Goal: Navigation & Orientation: Understand site structure

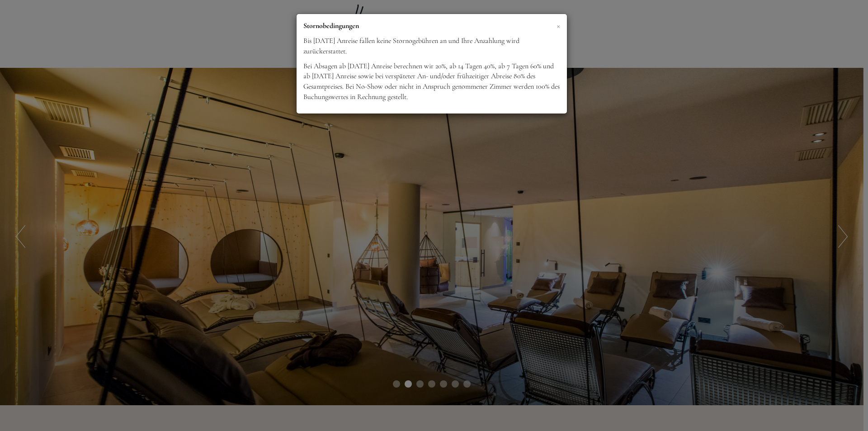
click at [556, 28] on span "×" at bounding box center [558, 25] width 4 height 11
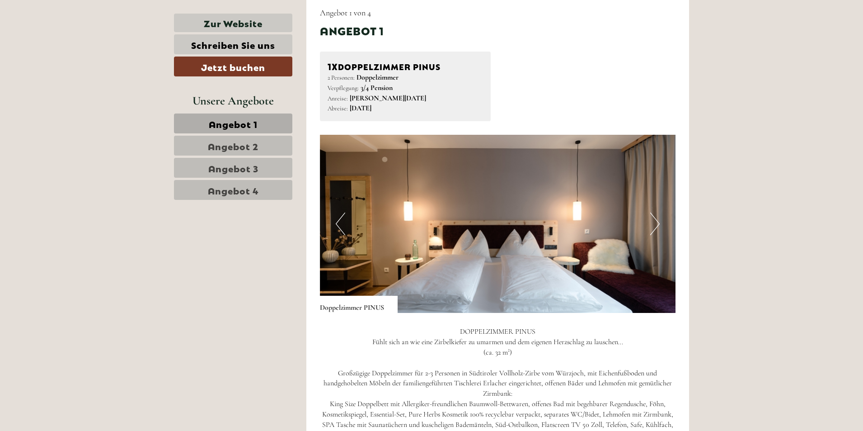
scroll to position [542, 0]
click at [659, 224] on button "Next" at bounding box center [654, 223] width 9 height 23
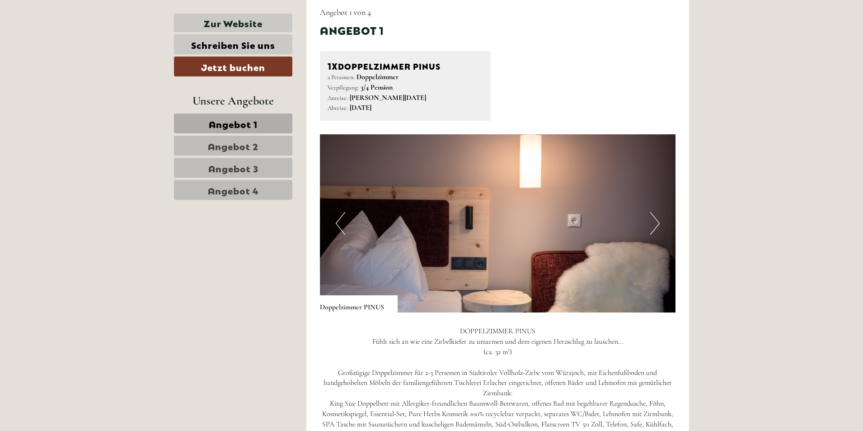
click at [659, 224] on button "Next" at bounding box center [654, 223] width 9 height 23
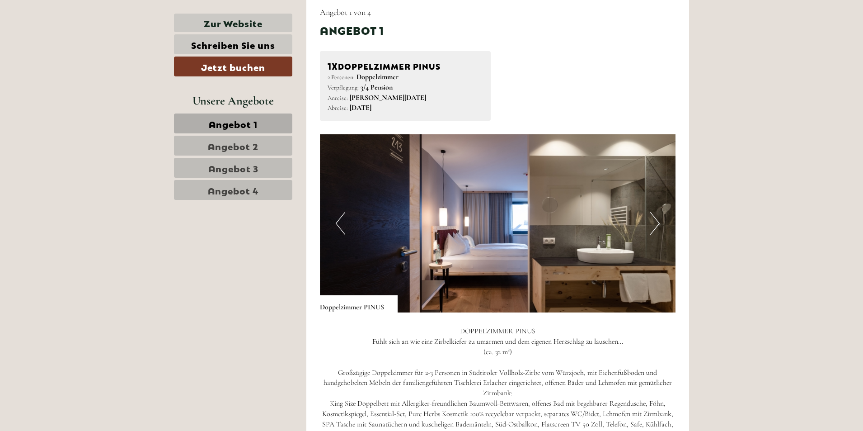
click at [659, 224] on button "Next" at bounding box center [654, 223] width 9 height 23
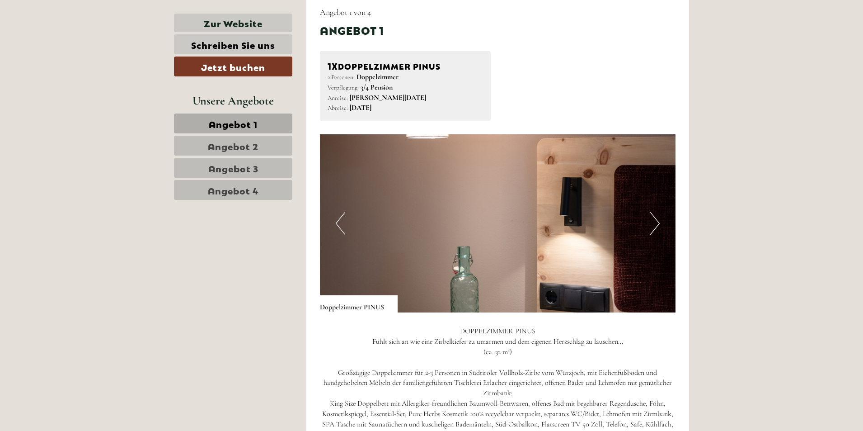
click at [659, 224] on button "Next" at bounding box center [654, 223] width 9 height 23
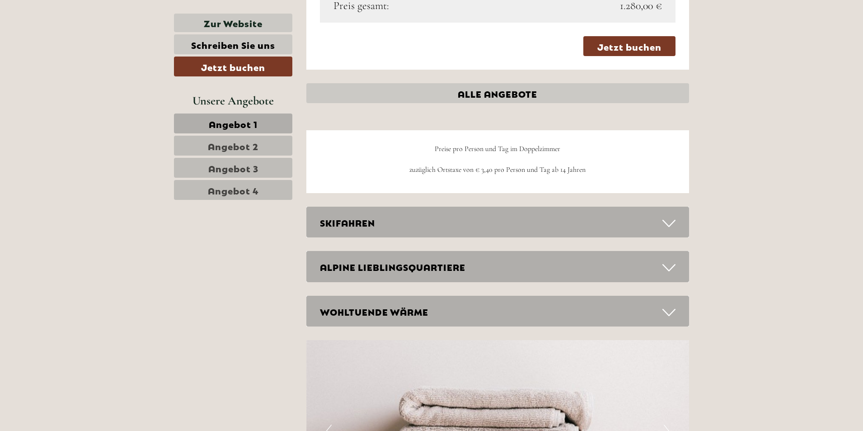
scroll to position [2350, 0]
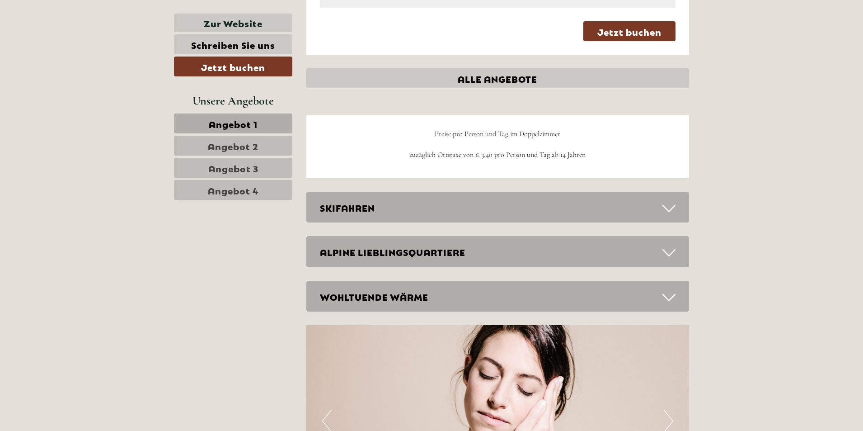
click at [675, 205] on icon at bounding box center [669, 208] width 13 height 15
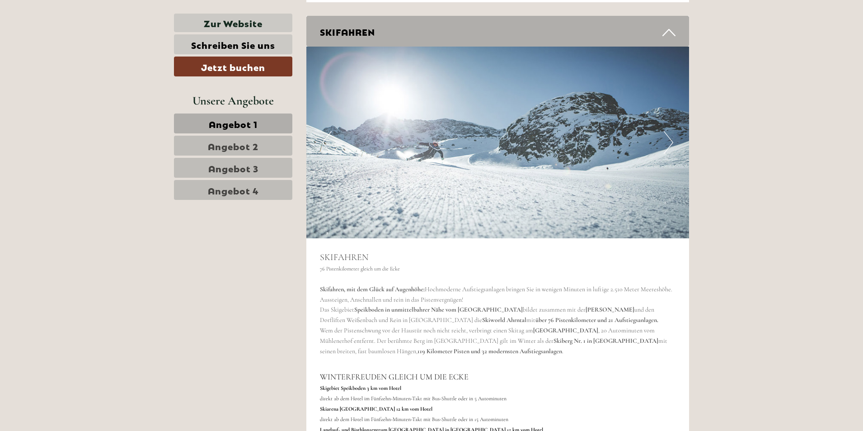
scroll to position [2440, 0]
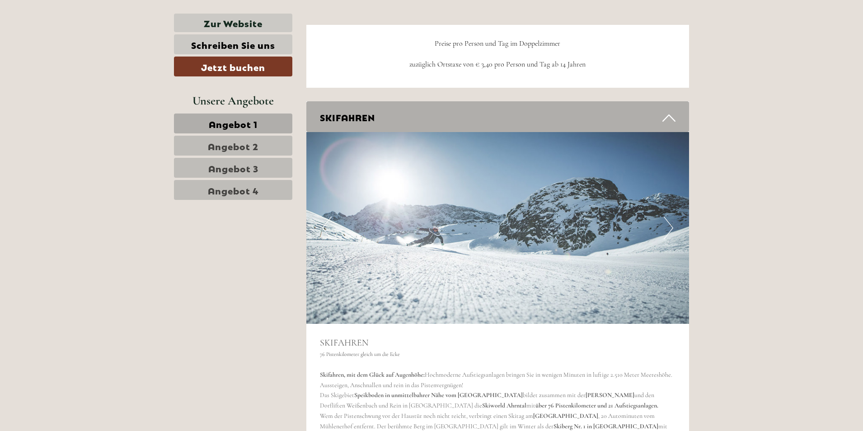
click at [670, 118] on icon at bounding box center [669, 117] width 13 height 15
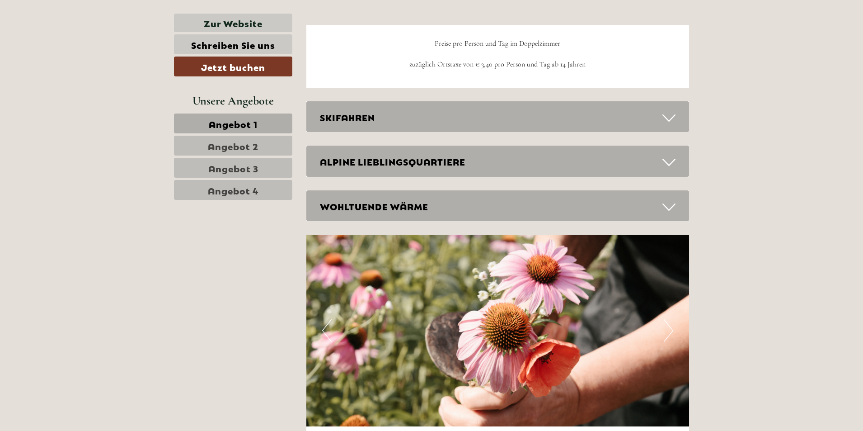
click at [669, 161] on icon at bounding box center [669, 162] width 13 height 15
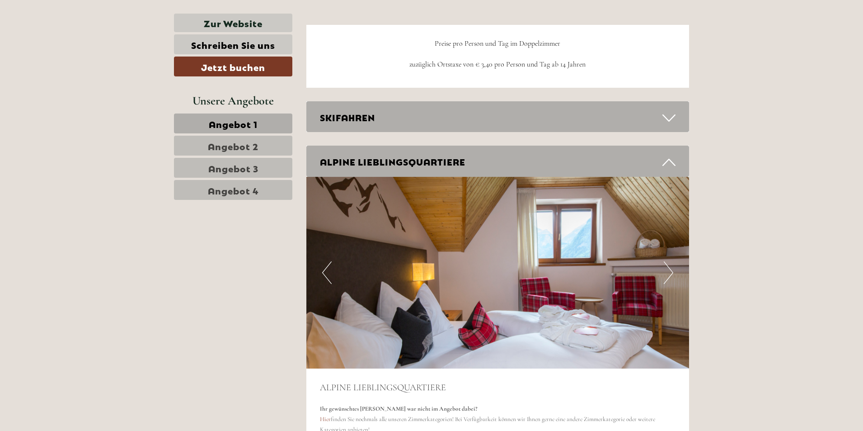
click at [671, 159] on icon at bounding box center [669, 162] width 13 height 15
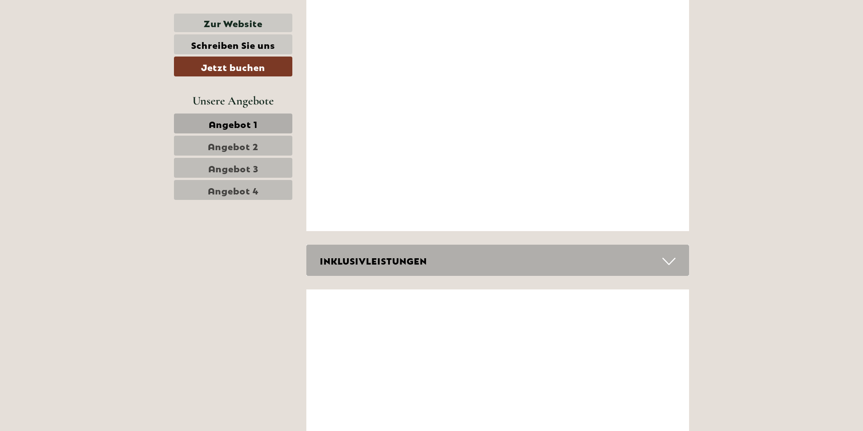
scroll to position [2938, 0]
click at [664, 260] on icon at bounding box center [669, 260] width 13 height 15
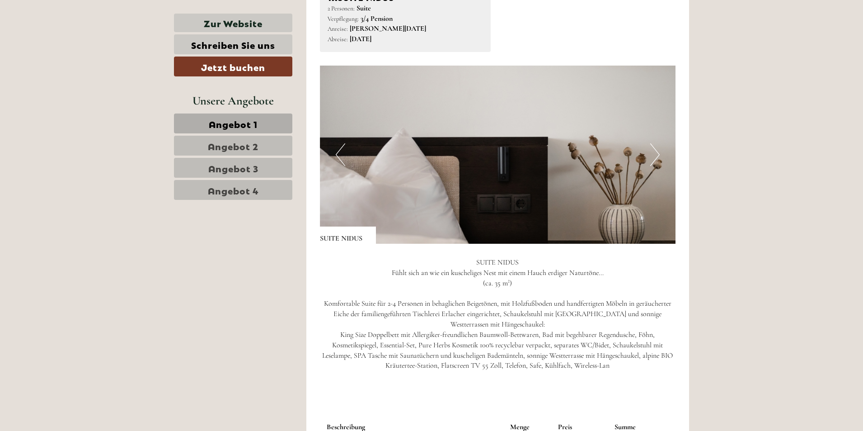
scroll to position [1627, 0]
